Goal: Task Accomplishment & Management: Use online tool/utility

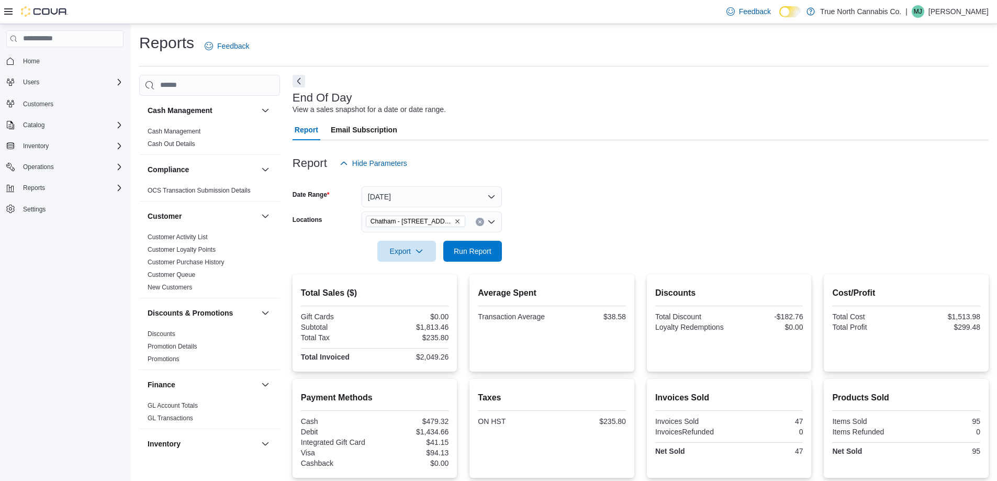
scroll to position [118, 0]
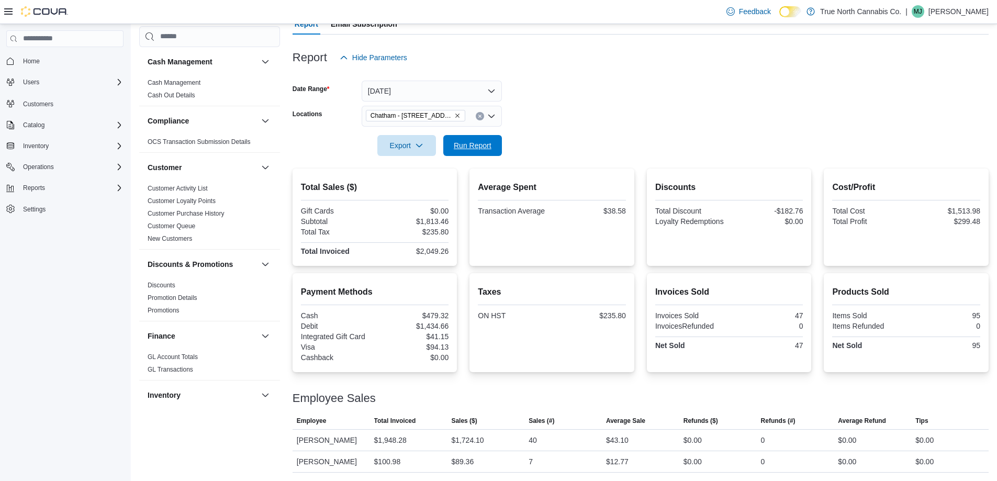
click at [486, 140] on span "Run Report" at bounding box center [473, 145] width 38 height 10
click at [467, 140] on span "Run Report" at bounding box center [473, 145] width 38 height 10
click at [970, 15] on p "[PERSON_NAME]" at bounding box center [958, 11] width 60 height 13
click at [934, 106] on button "Sign Out" at bounding box center [936, 114] width 96 height 17
